Goal: Task Accomplishment & Management: Complete application form

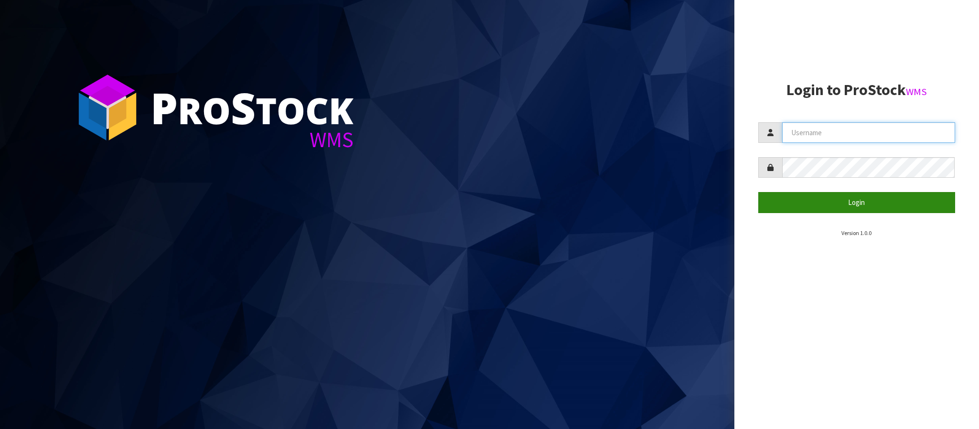
type input "THECLUTCHHUB"
click at [849, 198] on button "Login" at bounding box center [856, 202] width 197 height 21
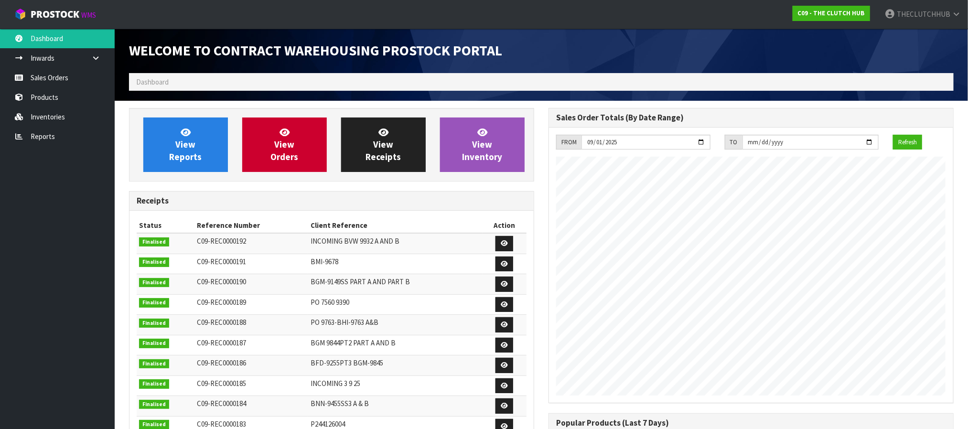
scroll to position [424, 419]
click at [49, 82] on link "Sales Orders" at bounding box center [57, 78] width 115 height 20
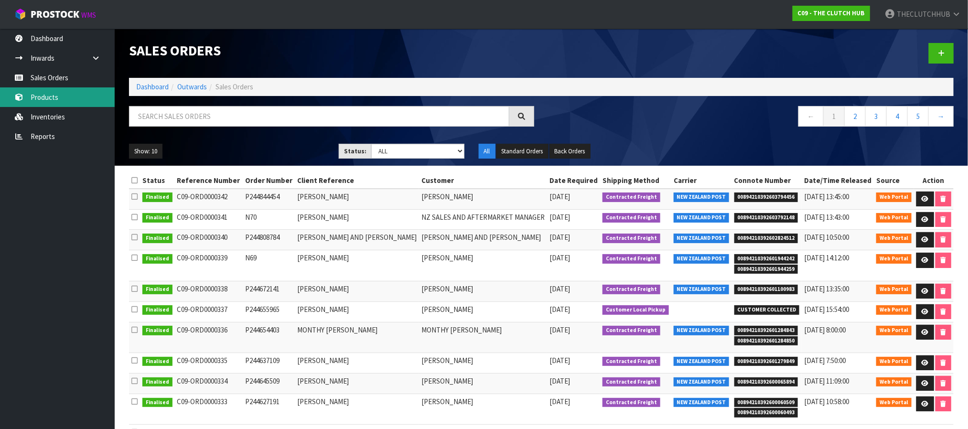
click at [58, 100] on link "Products" at bounding box center [57, 97] width 115 height 20
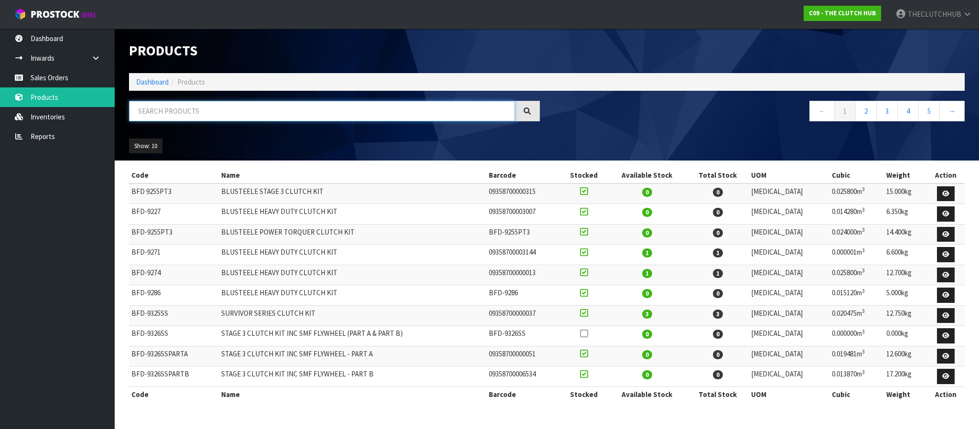
click at [142, 112] on input "text" at bounding box center [322, 111] width 386 height 21
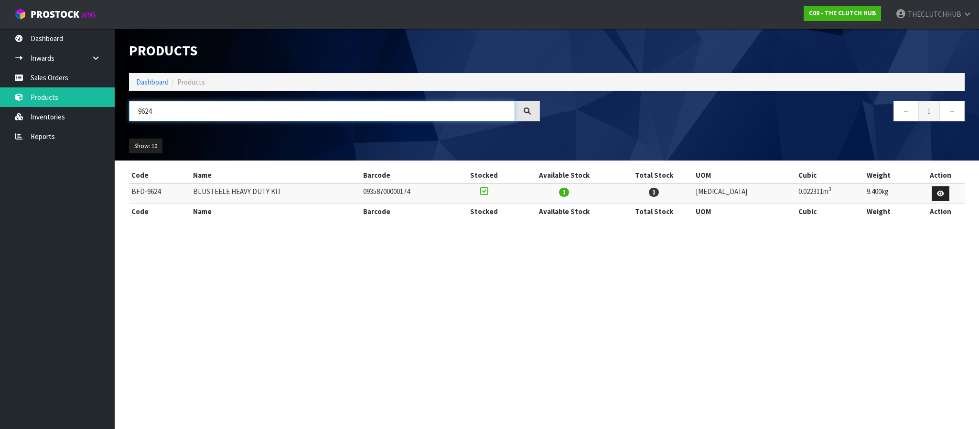
type input "9624"
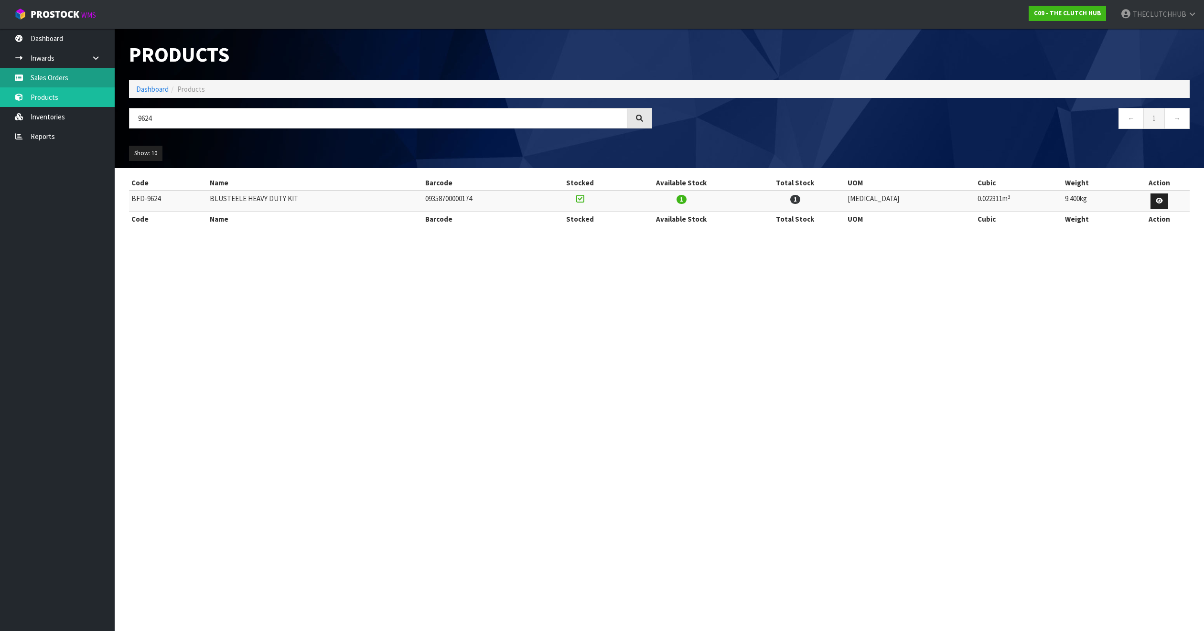
click at [47, 77] on link "Sales Orders" at bounding box center [57, 78] width 115 height 20
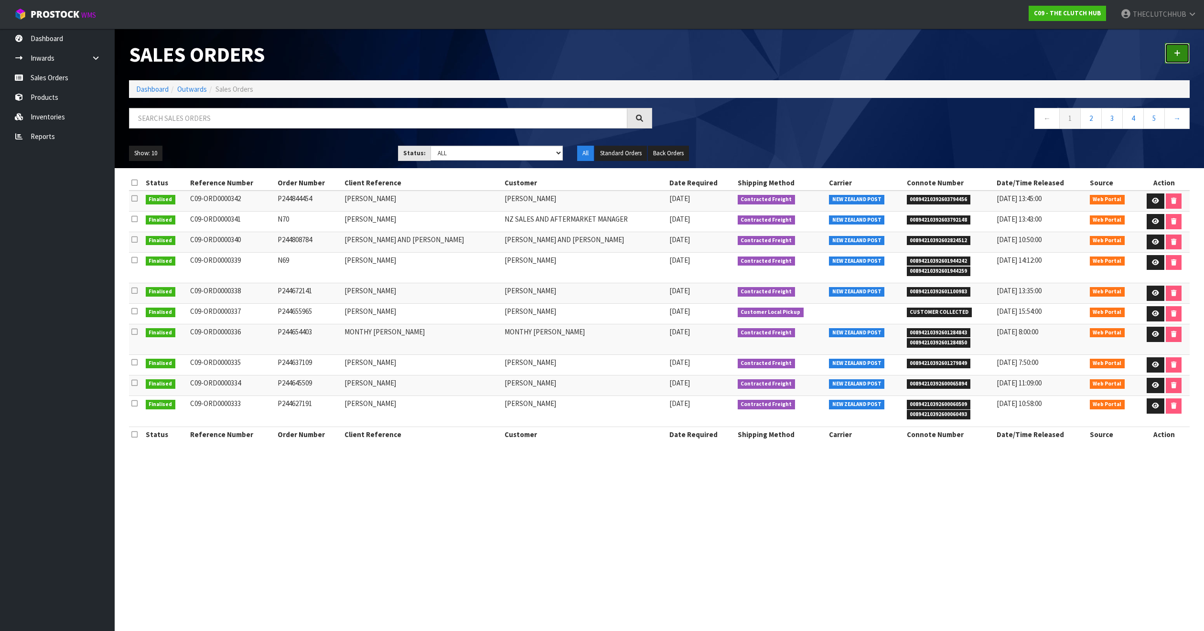
click at [978, 54] on icon at bounding box center [1177, 53] width 7 height 7
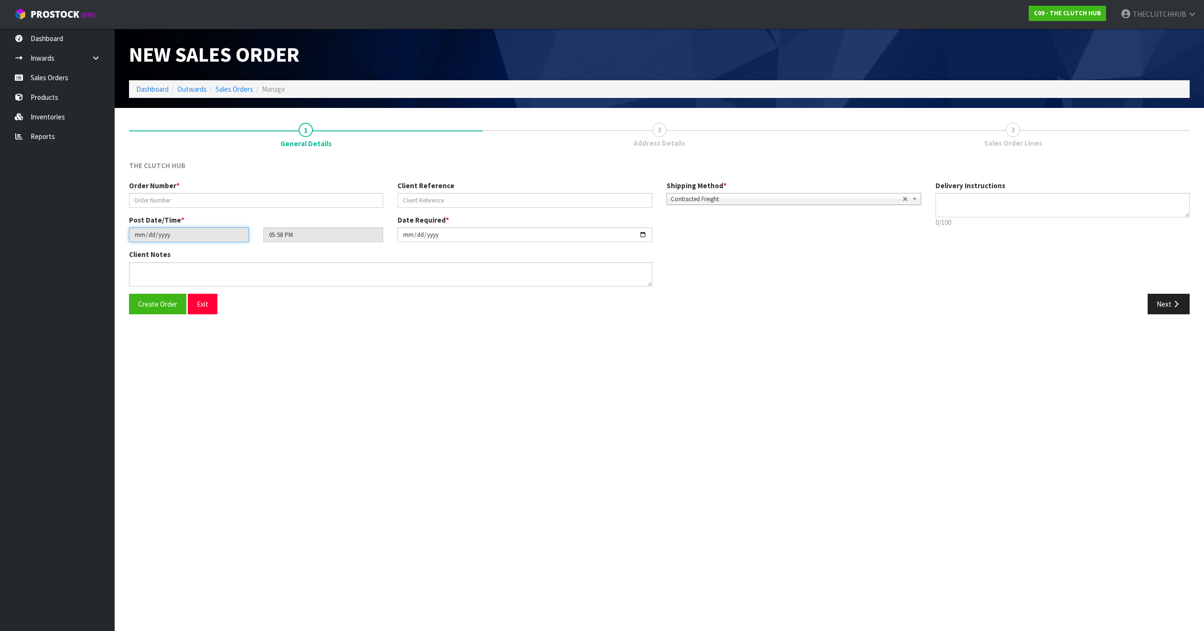
click at [173, 233] on input "[DATE]" at bounding box center [189, 234] width 120 height 15
click at [141, 309] on button "Create Order" at bounding box center [157, 304] width 57 height 21
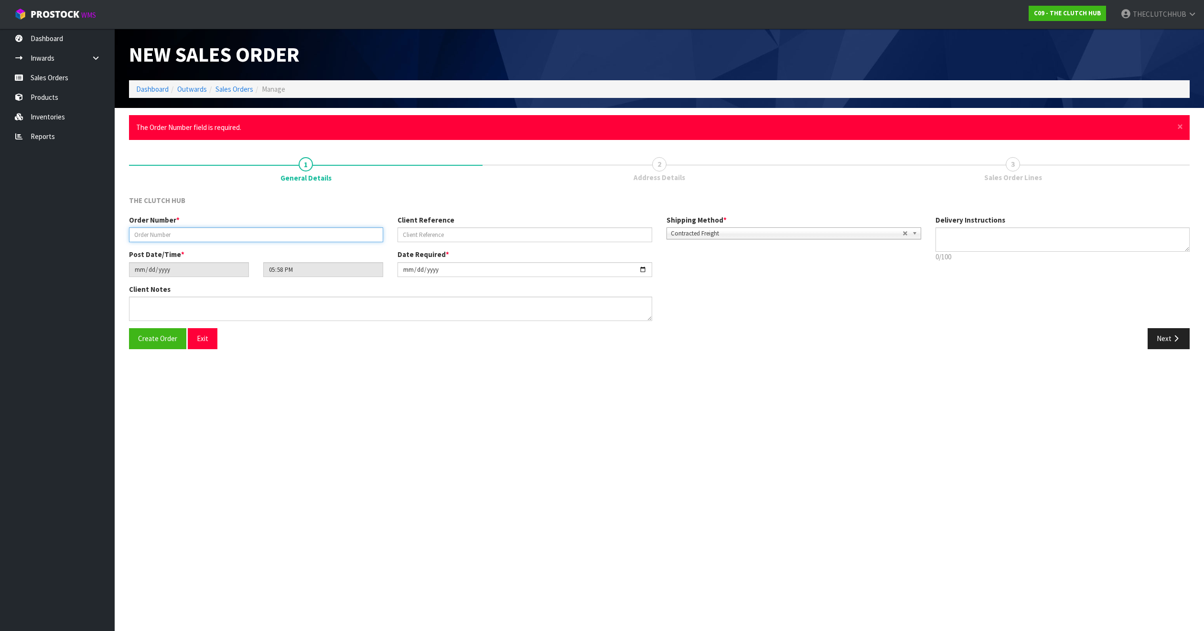
click at [136, 232] on input "text" at bounding box center [256, 234] width 254 height 15
click at [179, 233] on input "text" at bounding box center [256, 234] width 254 height 15
paste input "P244871961"
type input "P244871961"
click at [443, 236] on input "text" at bounding box center [524, 234] width 254 height 15
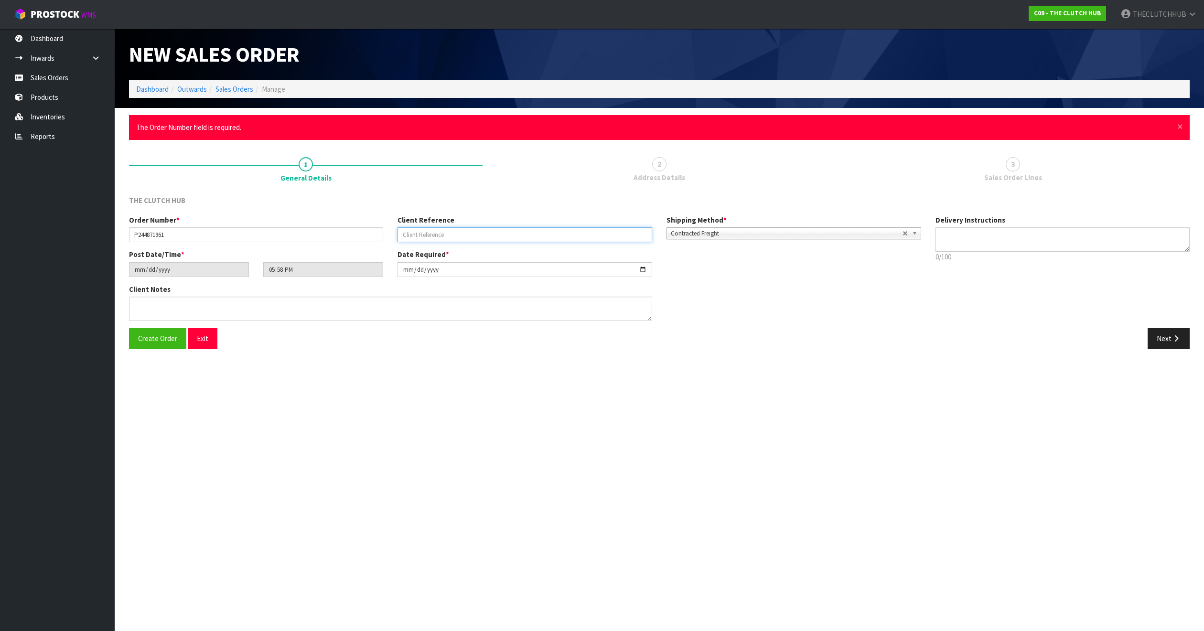
paste input "FAIRLANE [STREET_ADDRESS]"
type input "FAIRLANE [STREET_ADDRESS]"
click at [978, 340] on icon "button" at bounding box center [1175, 338] width 9 height 7
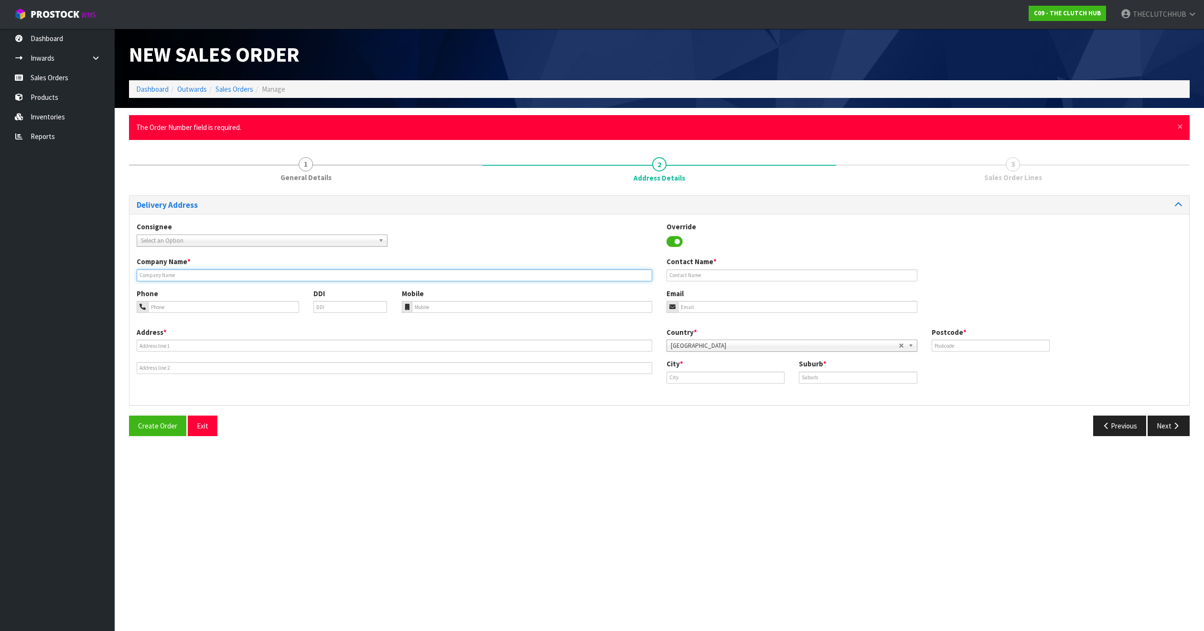
click at [172, 276] on input "text" at bounding box center [394, 275] width 515 height 12
paste input "FAIRLANE [STREET_ADDRESS]"
type input "FAIRLANE [STREET_ADDRESS]"
click at [701, 274] on input "text" at bounding box center [791, 275] width 251 height 12
paste input "FAIRLANE [STREET_ADDRESS]"
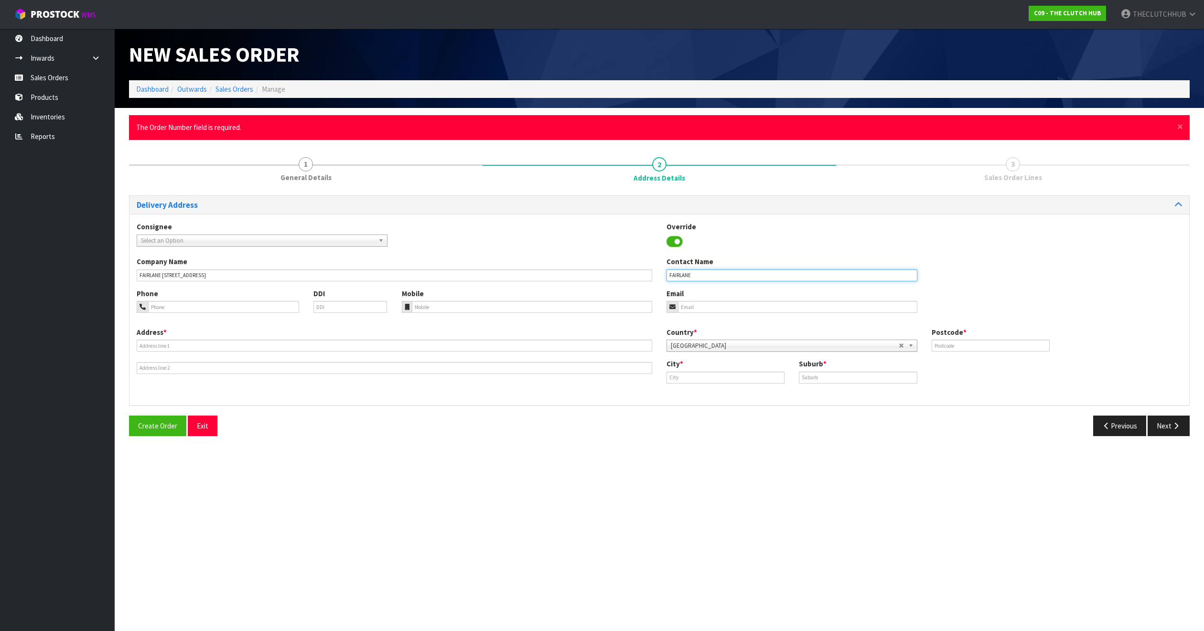
type input "FAIRLANE"
click at [166, 343] on input "text" at bounding box center [394, 346] width 515 height 12
click at [168, 343] on input "text" at bounding box center [394, 346] width 515 height 12
paste input "[STREET_ADDRESS]"
type input "[STREET_ADDRESS]"
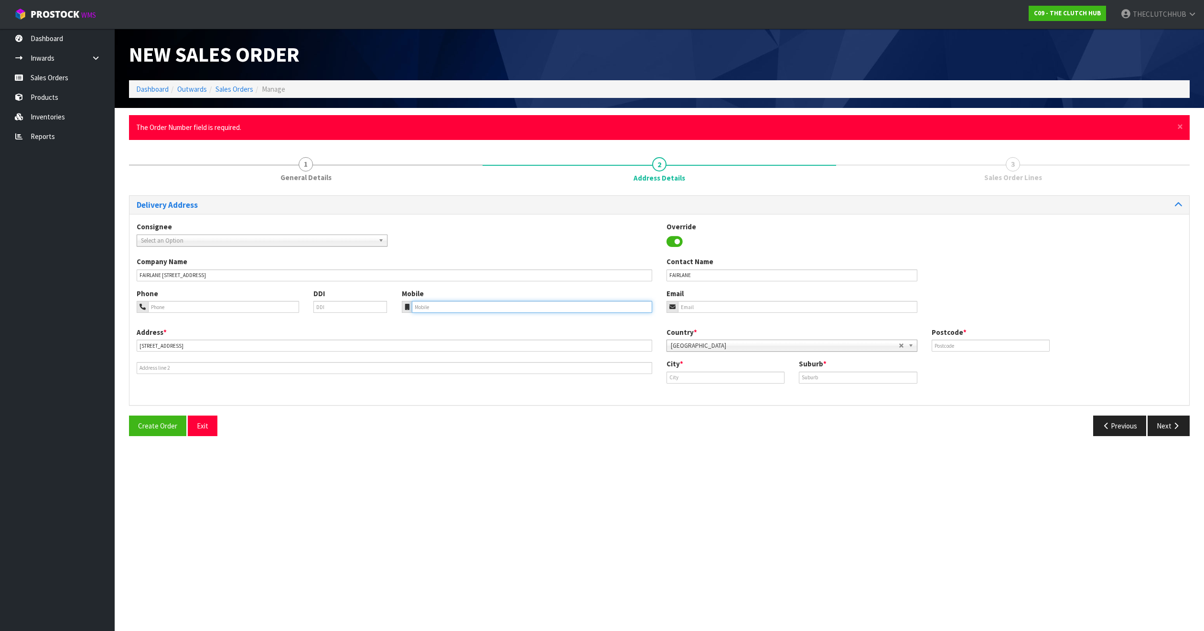
click at [421, 305] on input "tel" at bounding box center [532, 307] width 241 height 12
paste input "02041334388"
type input "02041334388"
click at [701, 309] on input "email" at bounding box center [797, 307] width 239 height 12
paste input "[EMAIL_ADDRESS][DOMAIN_NAME]"
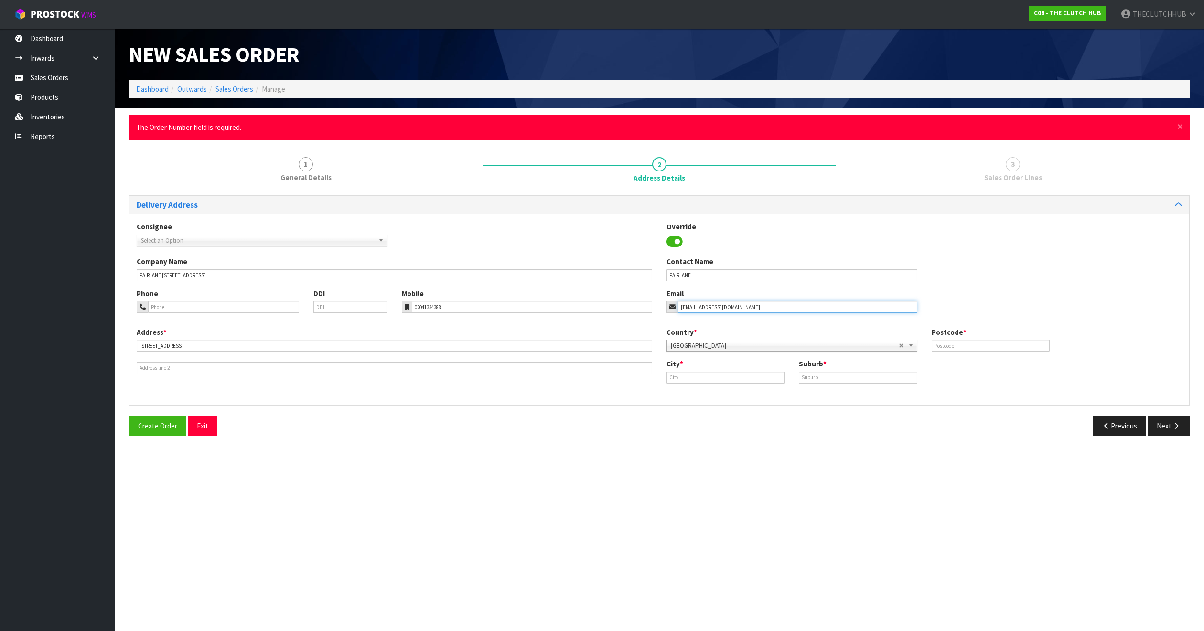
type input "[EMAIL_ADDRESS][DOMAIN_NAME]"
click at [697, 377] on input "text" at bounding box center [725, 378] width 118 height 12
click at [697, 395] on link "[PERSON_NAME]" at bounding box center [704, 394] width 75 height 13
type input "Masterton"
click at [821, 380] on input "text" at bounding box center [858, 378] width 118 height 12
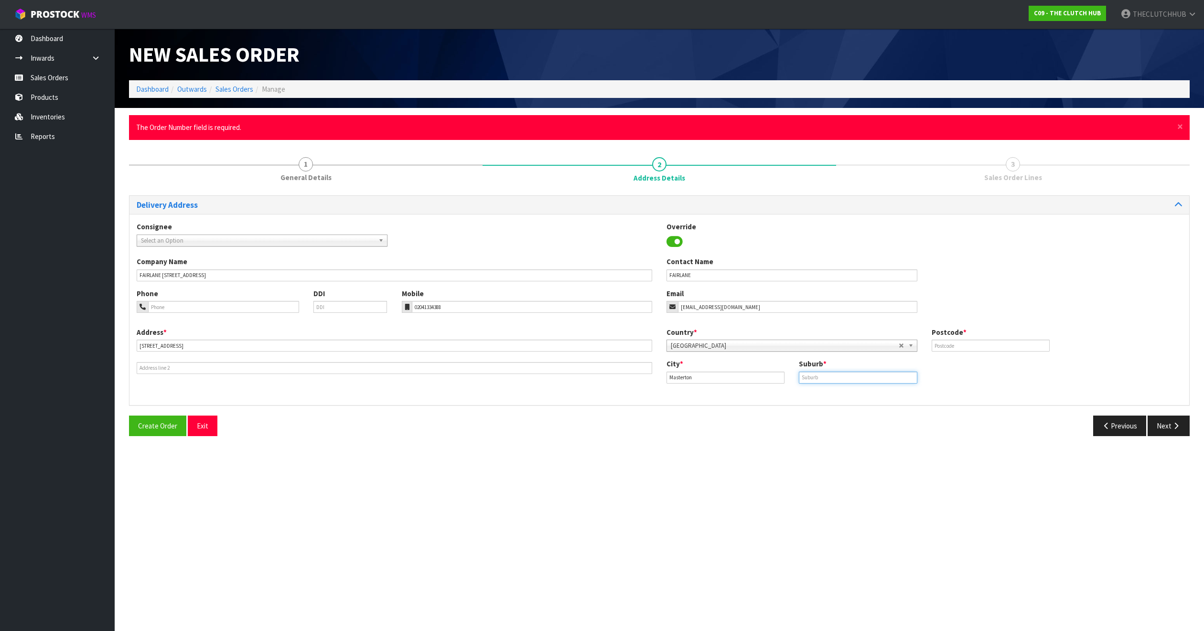
type input "A"
type input "LANSDOWNE"
click at [978, 350] on input "text" at bounding box center [991, 346] width 118 height 12
type input "5810"
click at [150, 424] on span "Create Order" at bounding box center [157, 425] width 39 height 9
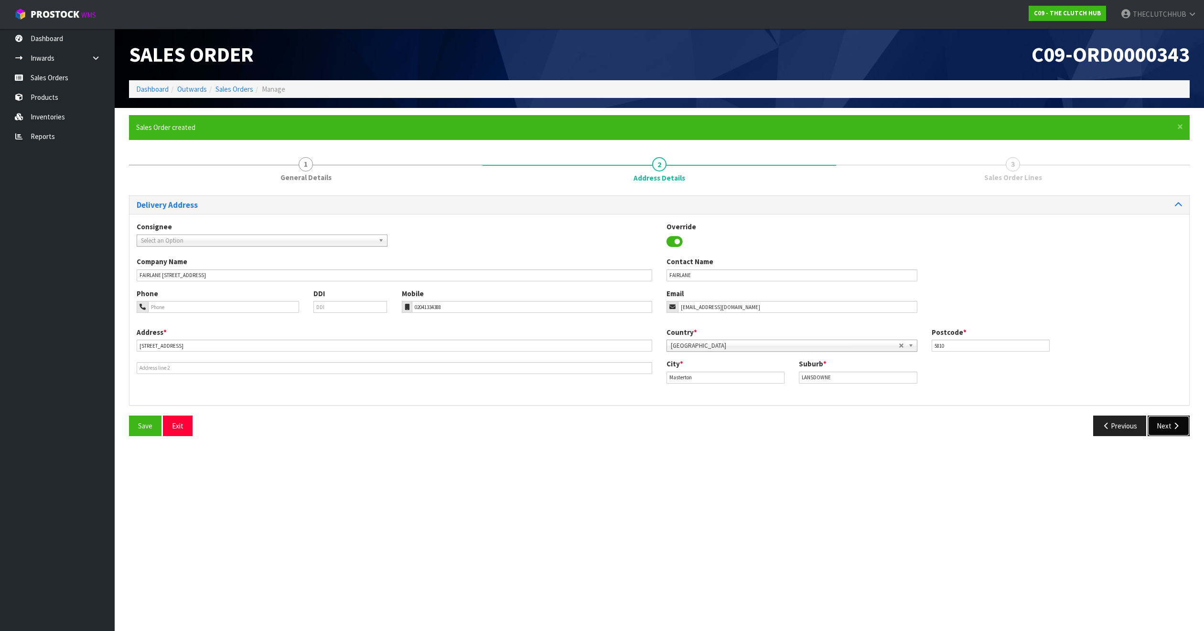
click at [978, 426] on icon "button" at bounding box center [1175, 425] width 9 height 7
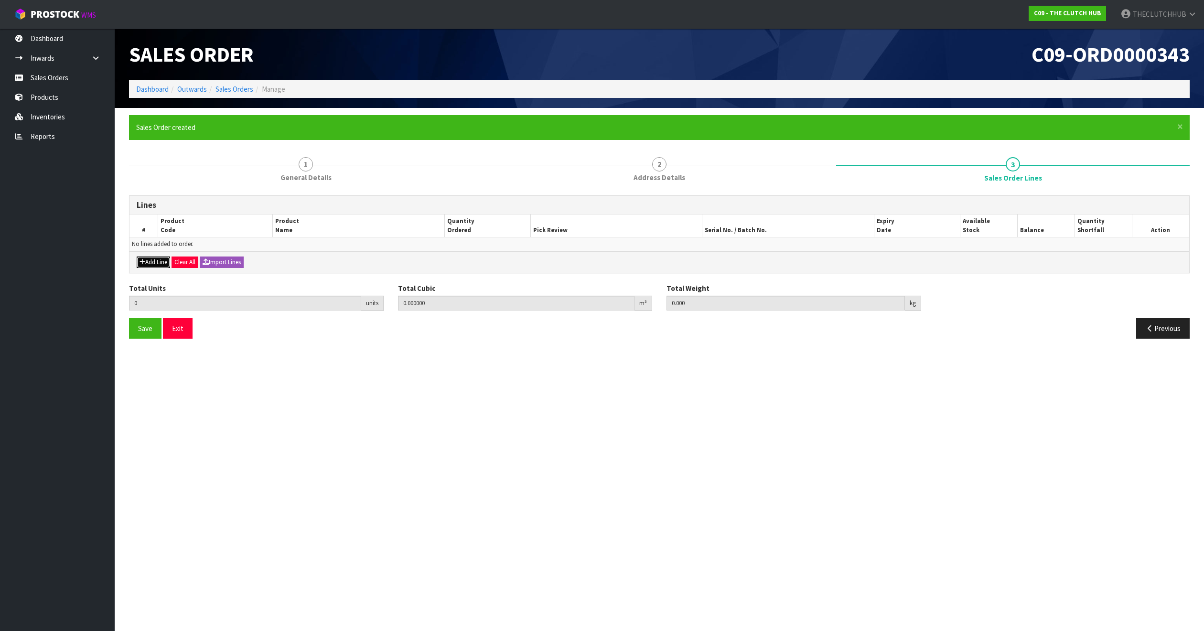
click at [144, 265] on icon "button" at bounding box center [142, 262] width 6 height 6
type input "0"
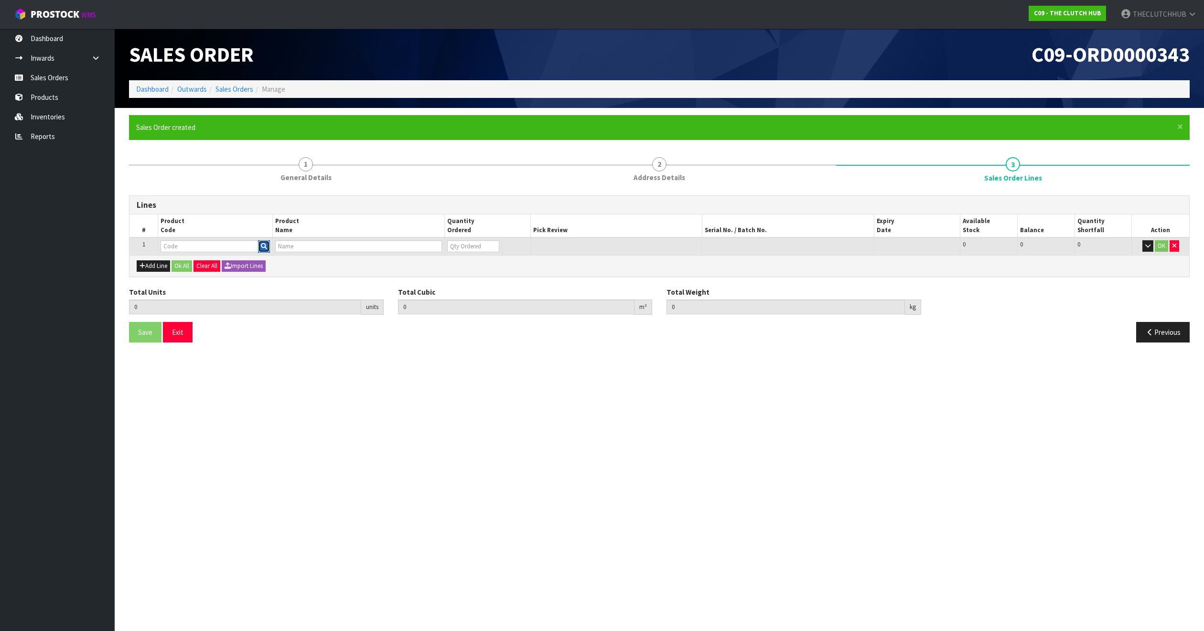
click at [263, 246] on icon "button" at bounding box center [264, 246] width 6 height 6
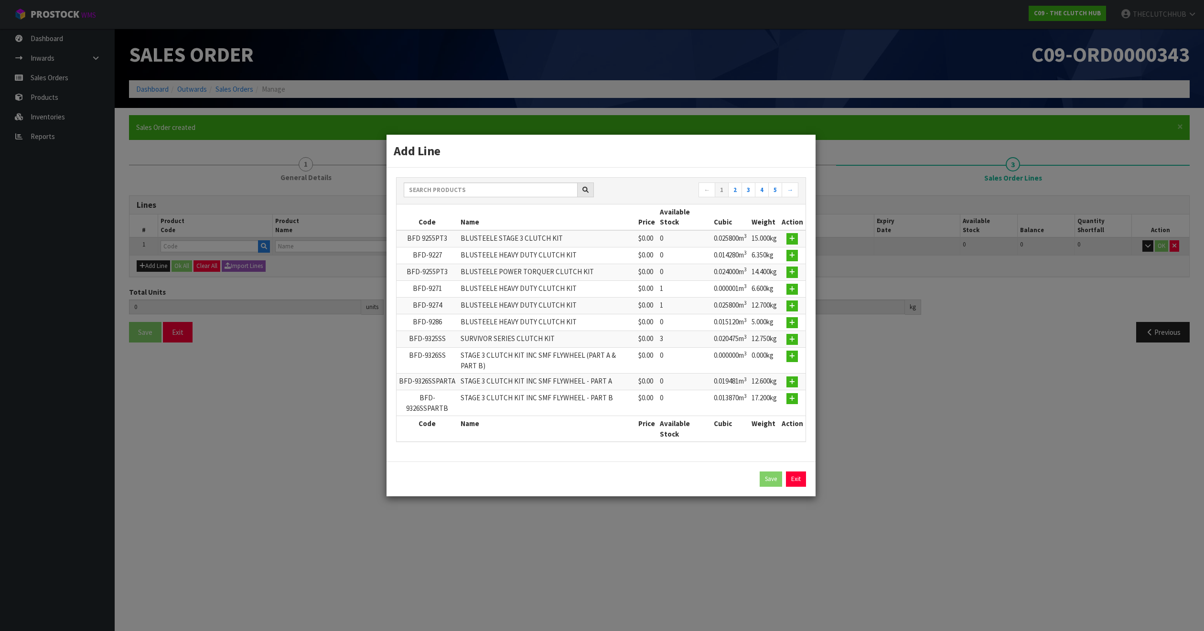
click at [439, 296] on td "BFD-9271" at bounding box center [427, 288] width 62 height 17
click at [440, 190] on input "text" at bounding box center [491, 189] width 174 height 15
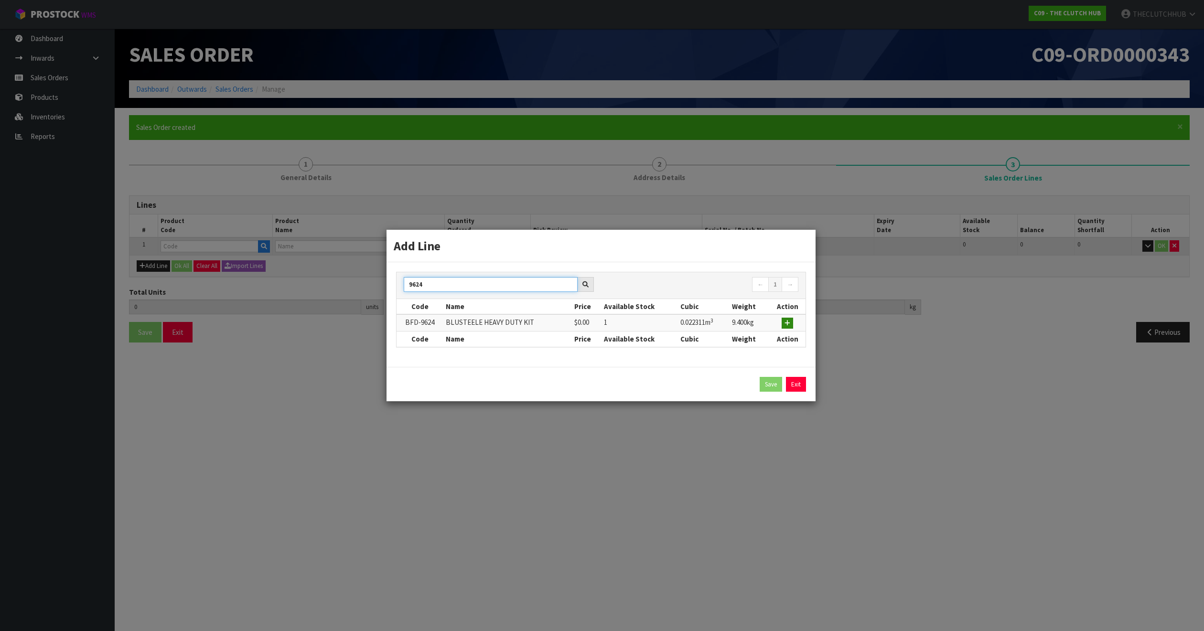
type input "9624"
click at [787, 321] on icon "button" at bounding box center [787, 323] width 6 height 6
type input "0.000000"
type input "0.000"
type input "BFD-9624"
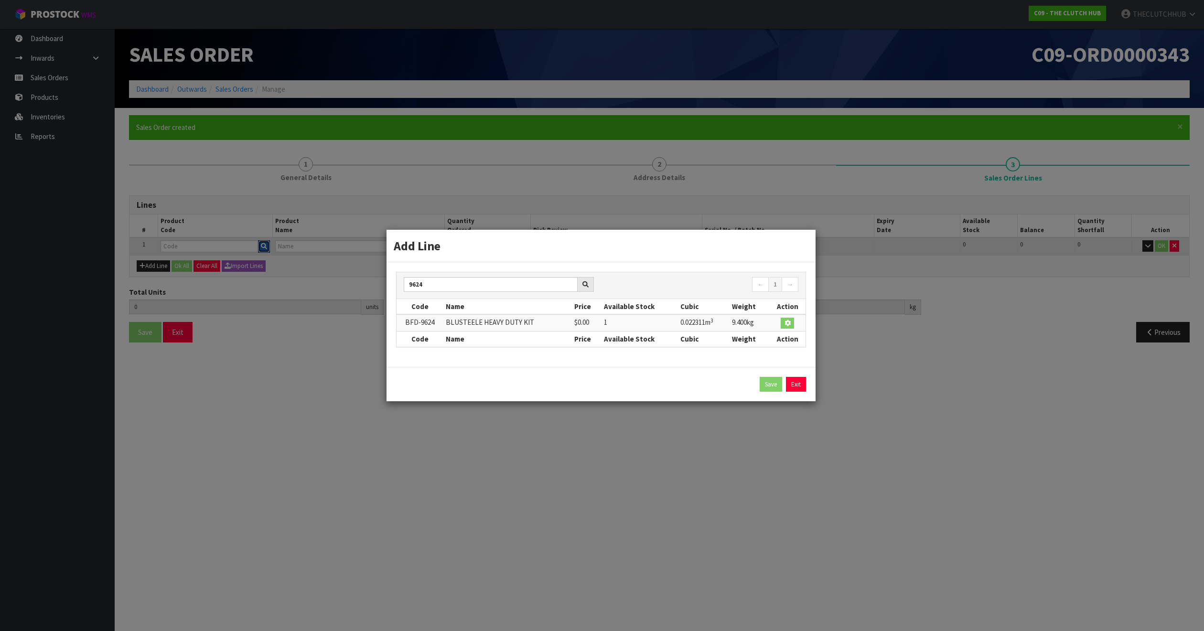
type input "BLUSTEELE HEAVY DUTY KIT"
type input "0"
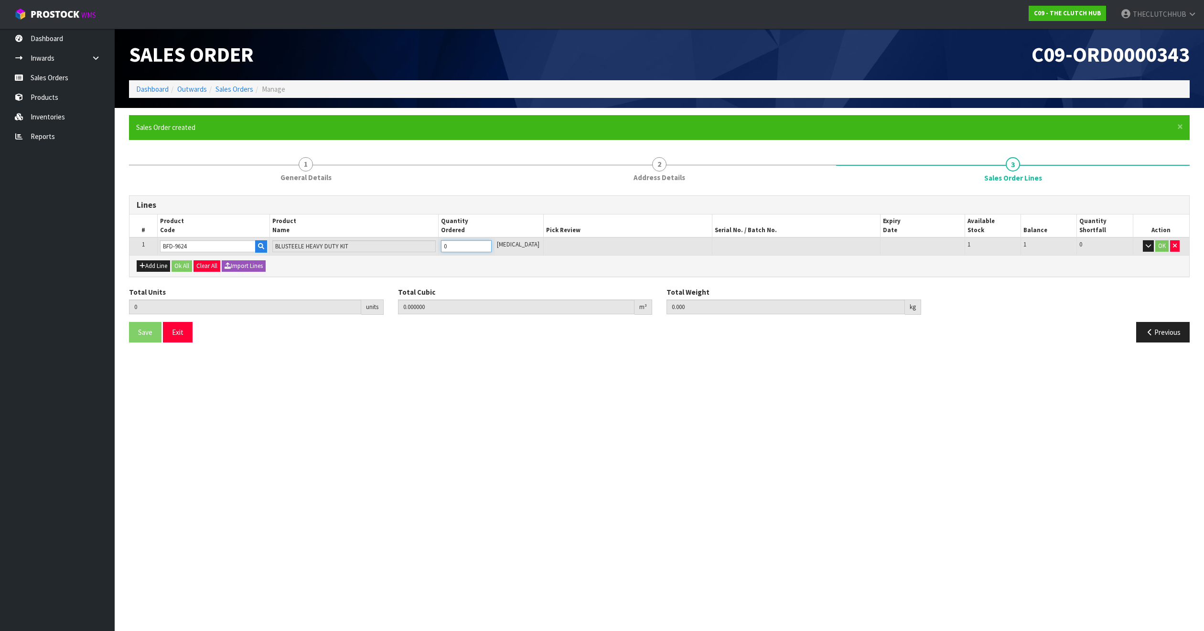
click at [423, 246] on tr "1 BFD-9624 BLUSTEELE HEAVY DUTY KIT 0 [MEDICAL_DATA] 1 1 0 OK" at bounding box center [659, 246] width 1060 height 18
type input "1"
type input "0.022311"
type input "9.4"
type input "1"
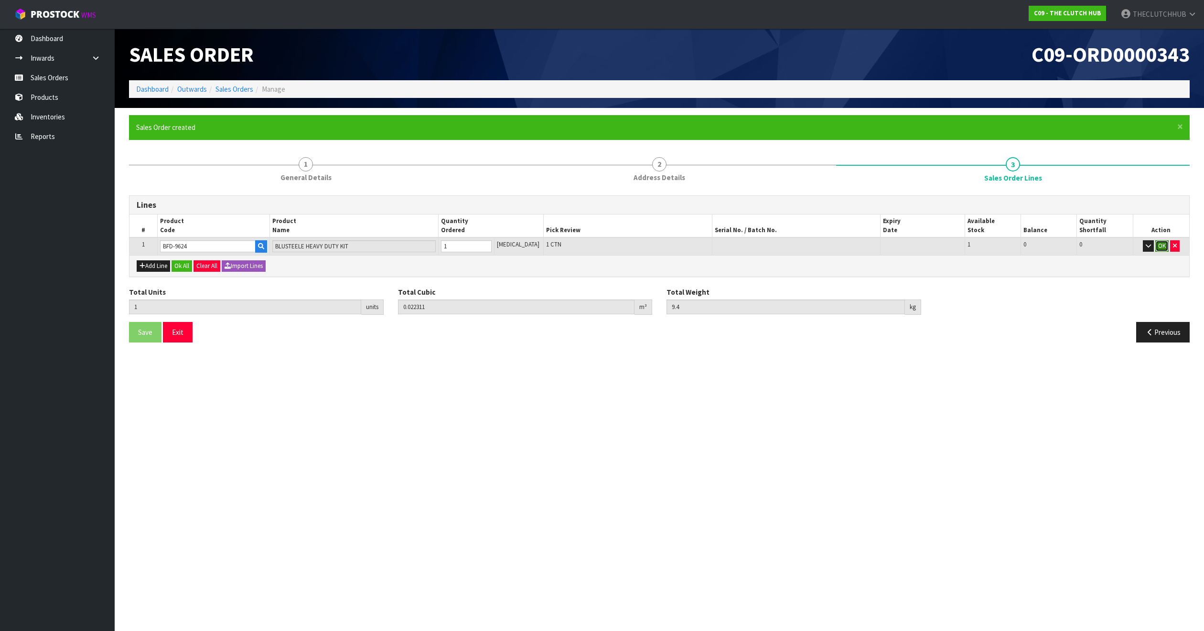
click at [978, 244] on button "OK" at bounding box center [1161, 245] width 13 height 11
click at [138, 335] on span "Save" at bounding box center [145, 331] width 14 height 9
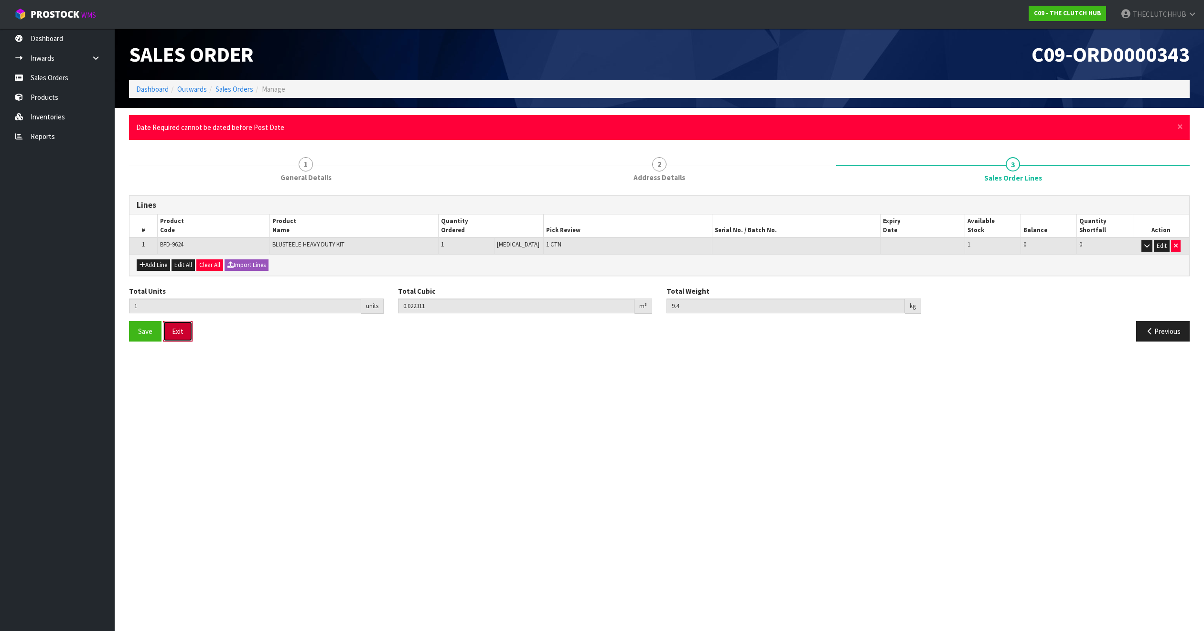
click at [183, 335] on button "Exit" at bounding box center [178, 331] width 30 height 21
